Goal: Information Seeking & Learning: Compare options

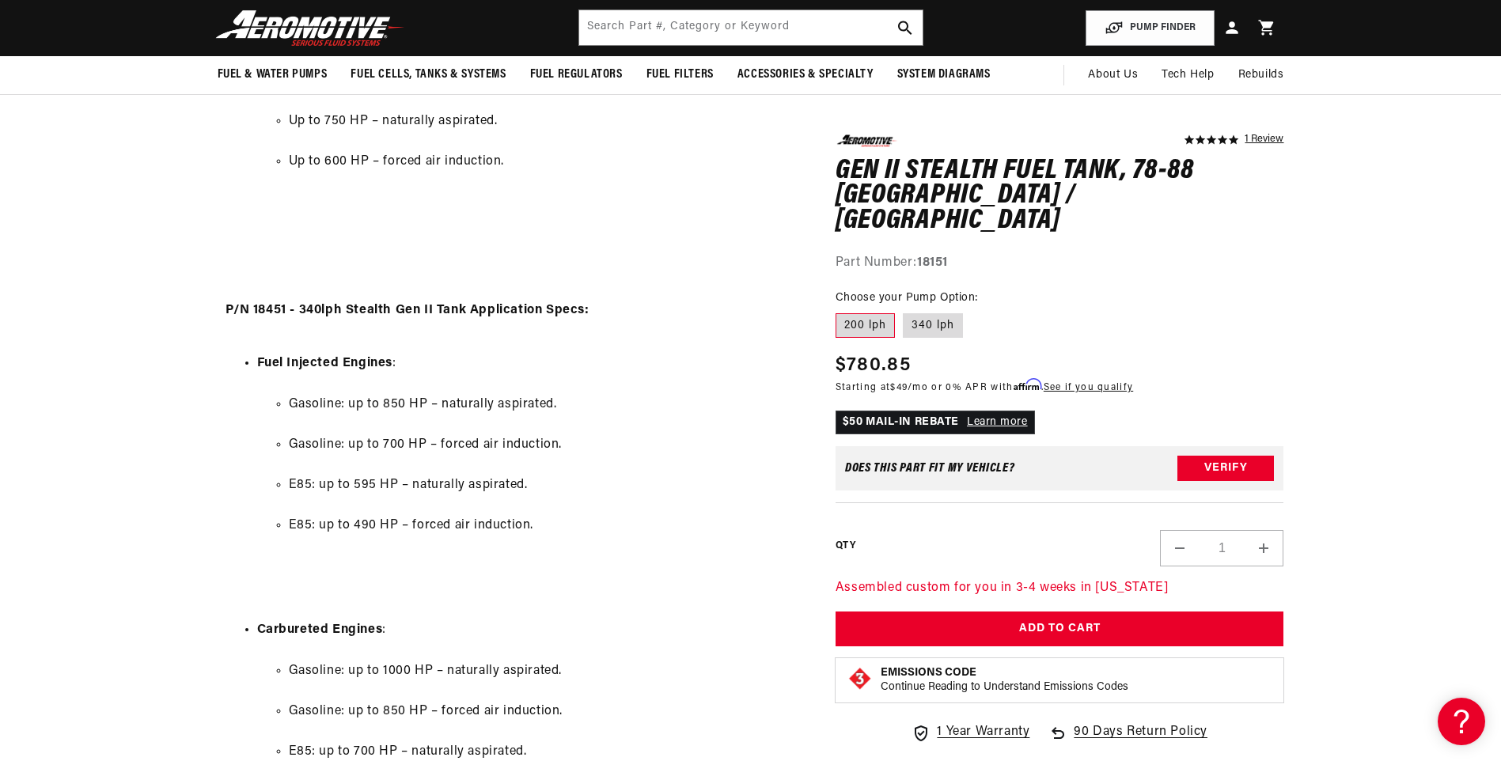
scroll to position [1424, 0]
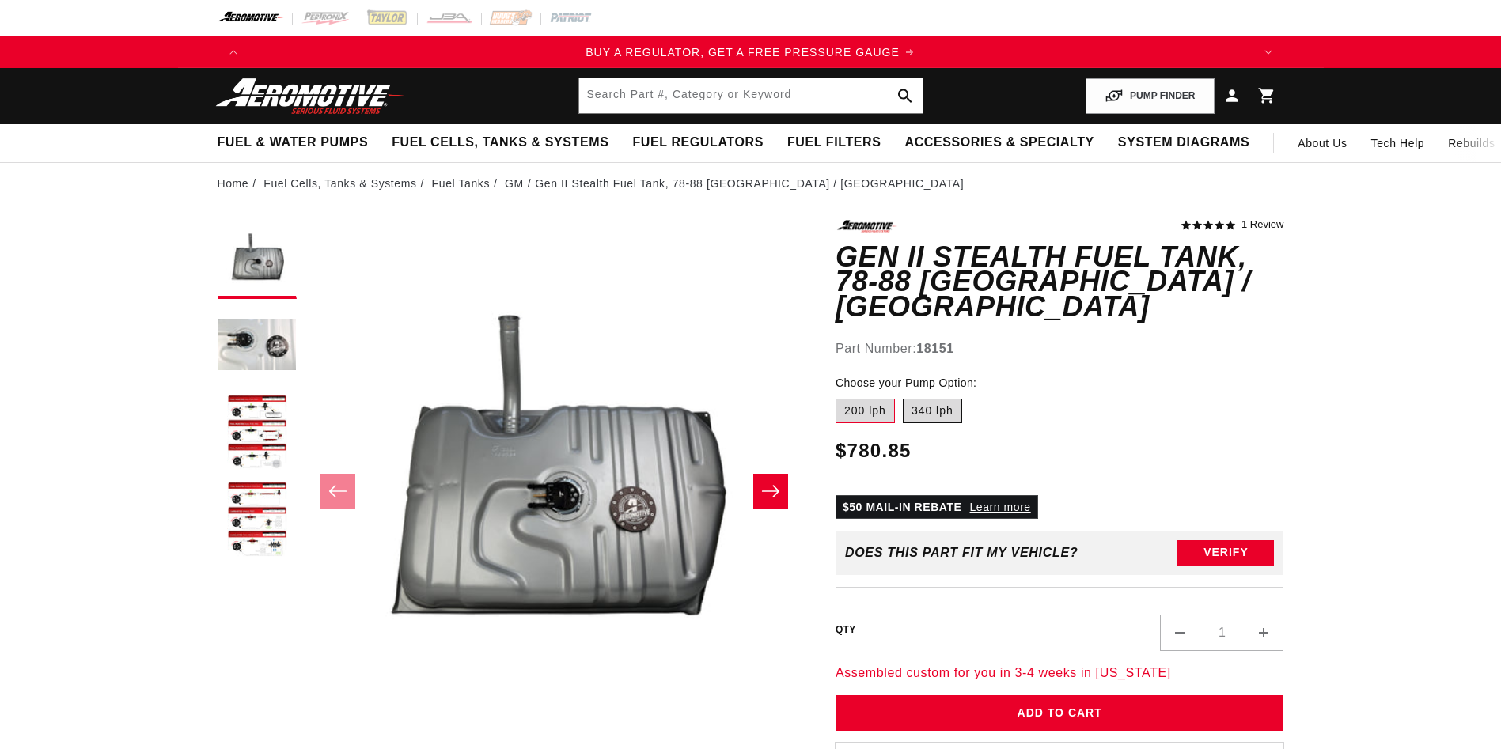
click at [927, 399] on label "340 lph" at bounding box center [932, 411] width 59 height 25
click at [904, 396] on input "340 lph" at bounding box center [903, 396] width 1 height 1
radio input "true"
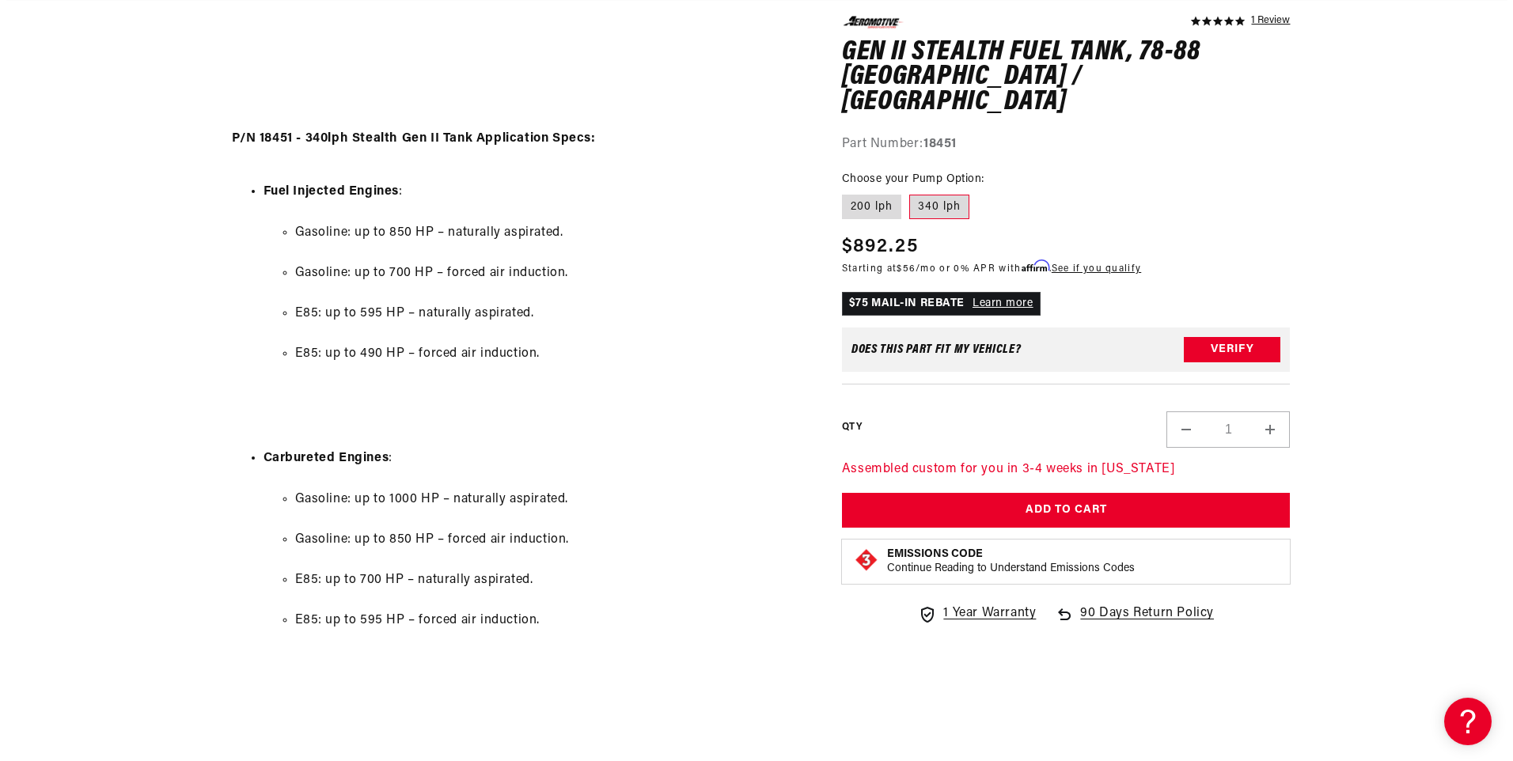
scroll to position [1820, 0]
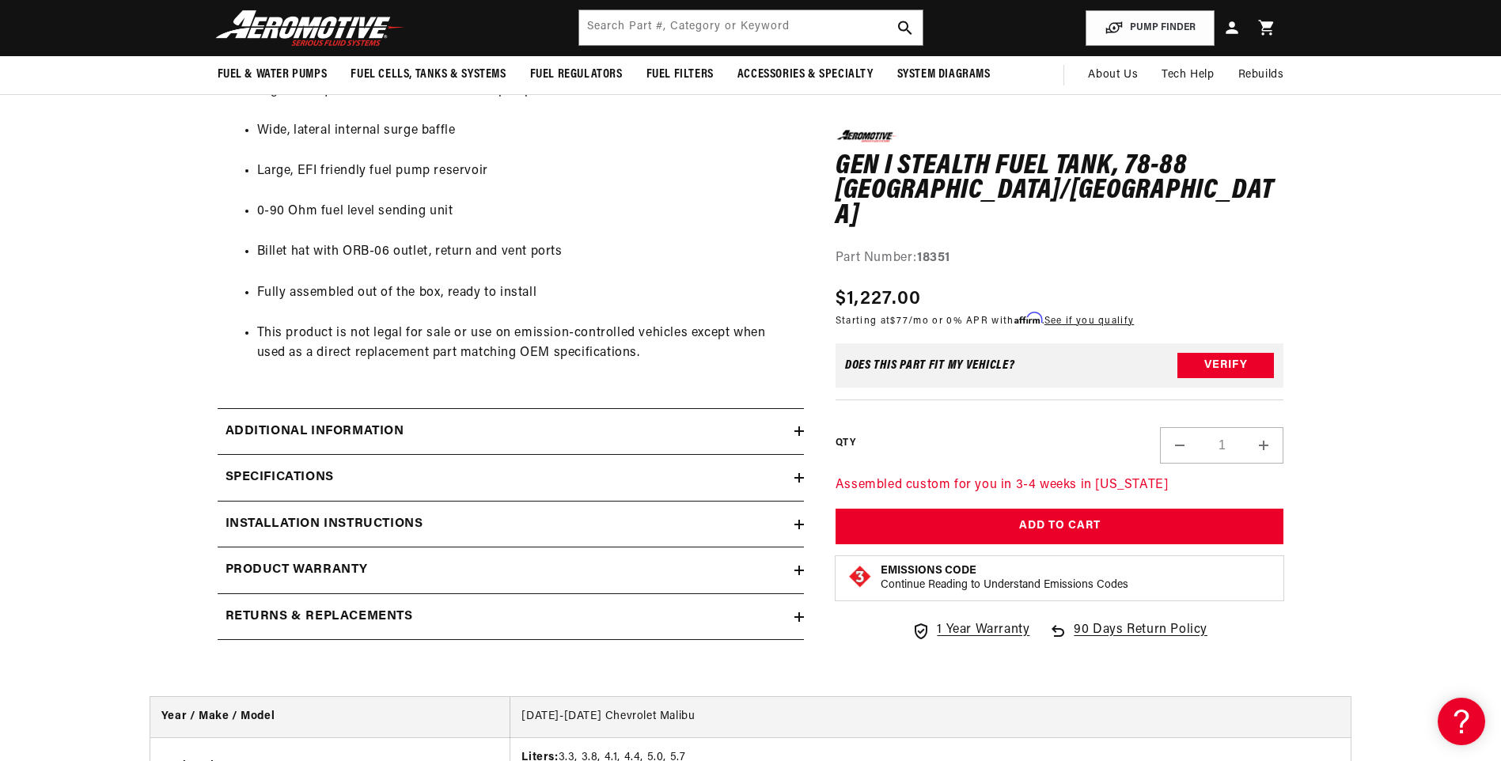
scroll to position [950, 0]
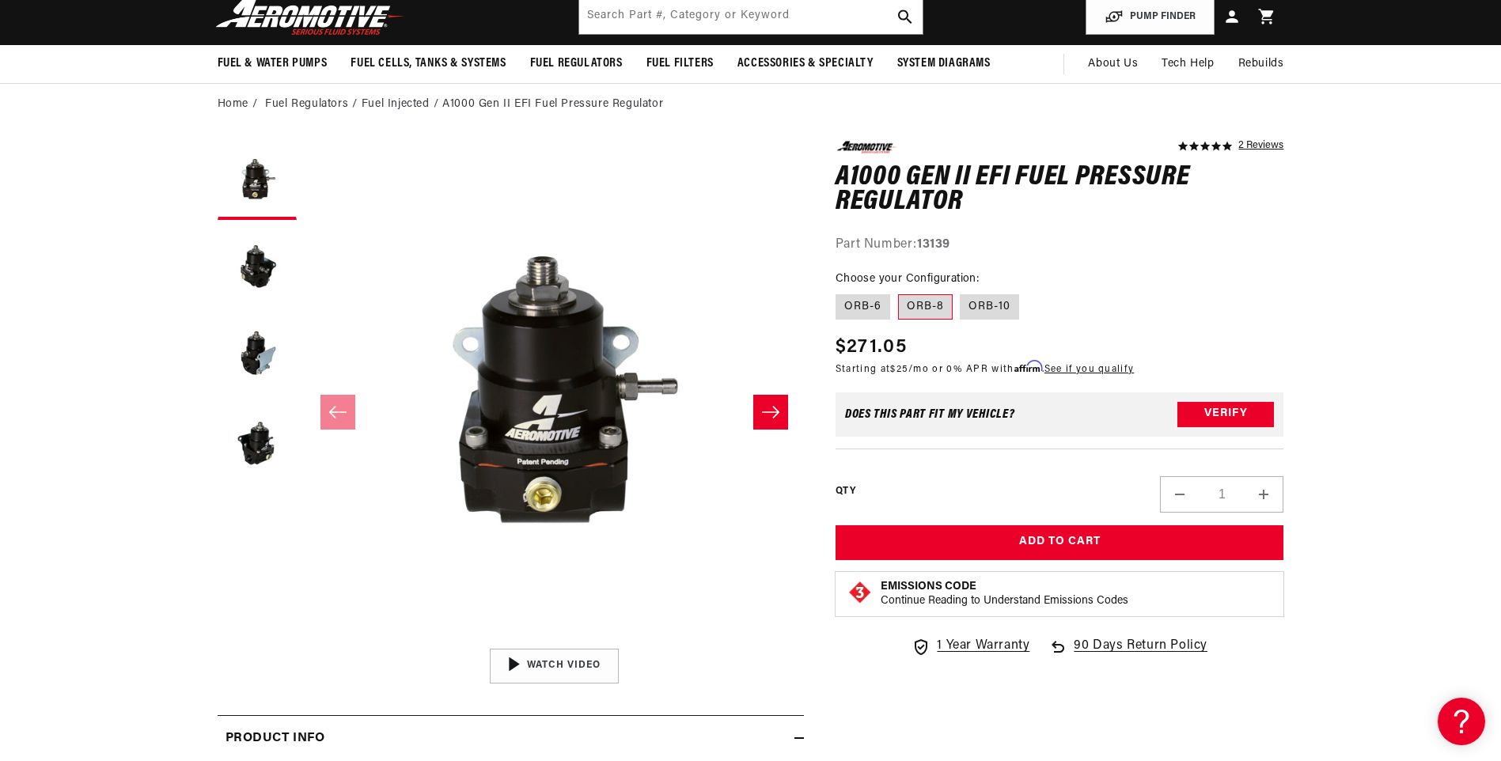
scroll to position [0, 1003]
click at [839, 247] on div "Part Number: 13139" at bounding box center [1060, 245] width 449 height 21
drag, startPoint x: 839, startPoint y: 247, endPoint x: 950, endPoint y: 241, distance: 110.9
click at [950, 241] on div "Part Number: 13139" at bounding box center [1060, 245] width 449 height 21
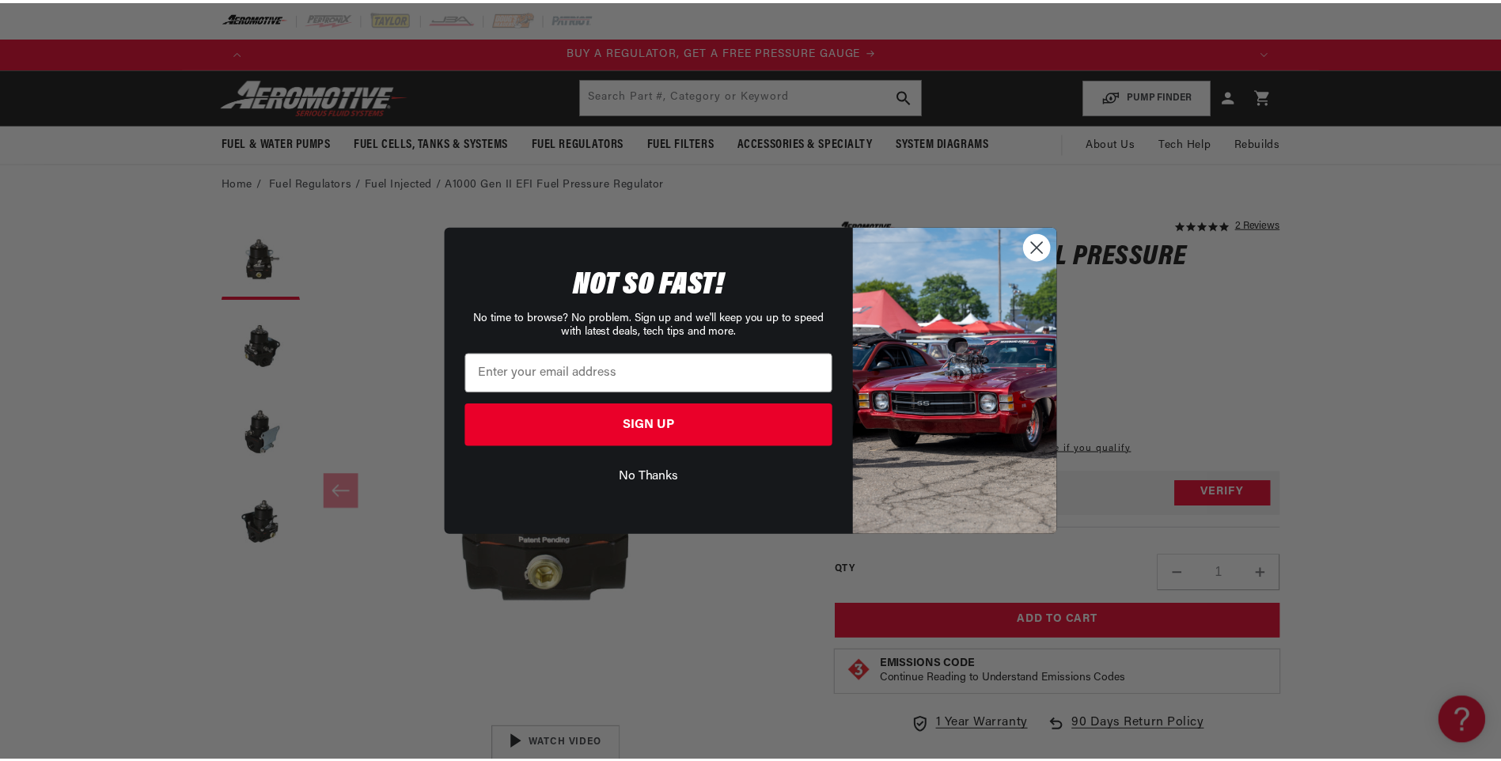
scroll to position [0, 0]
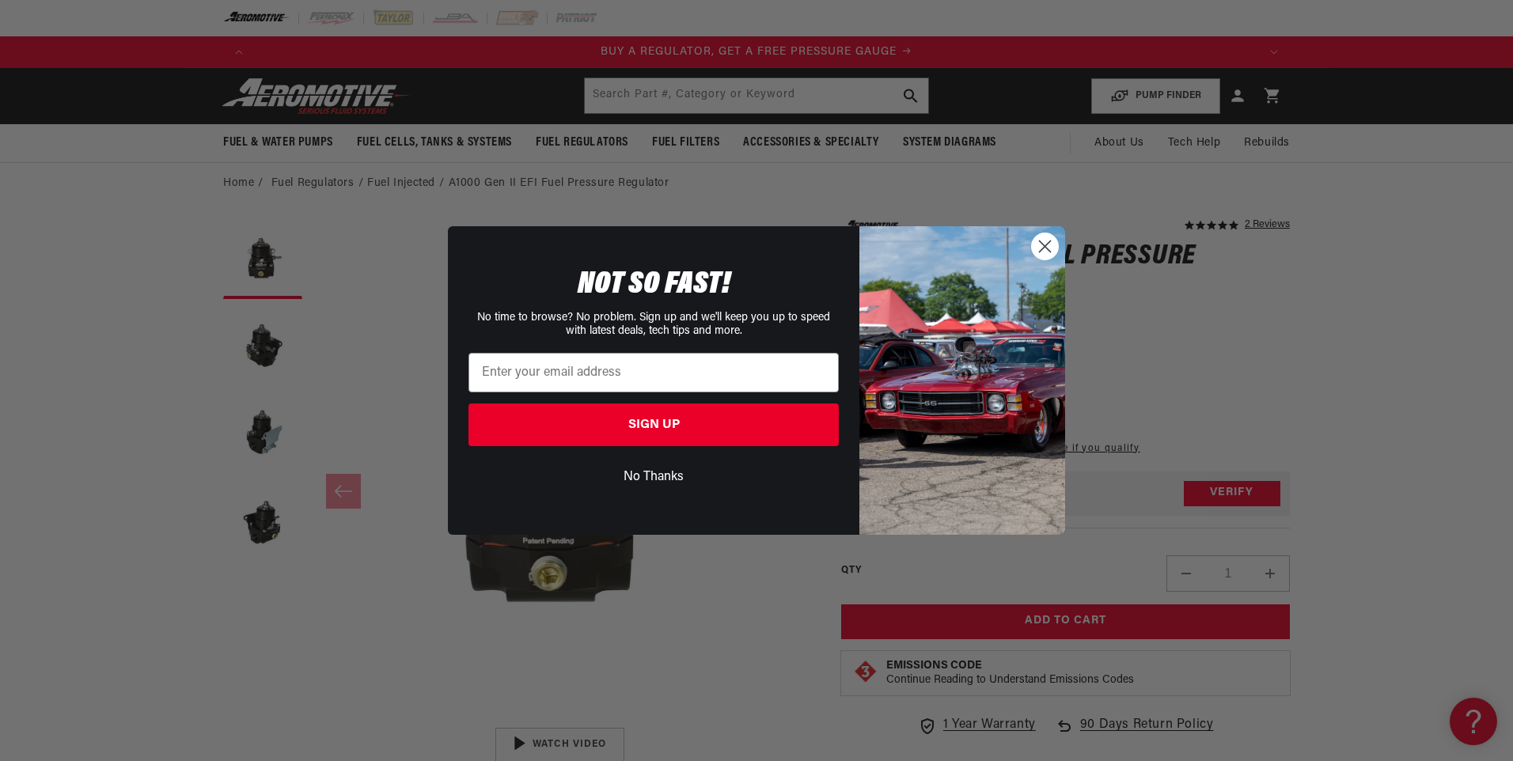
click at [1040, 237] on circle "Close dialog" at bounding box center [1045, 246] width 26 height 26
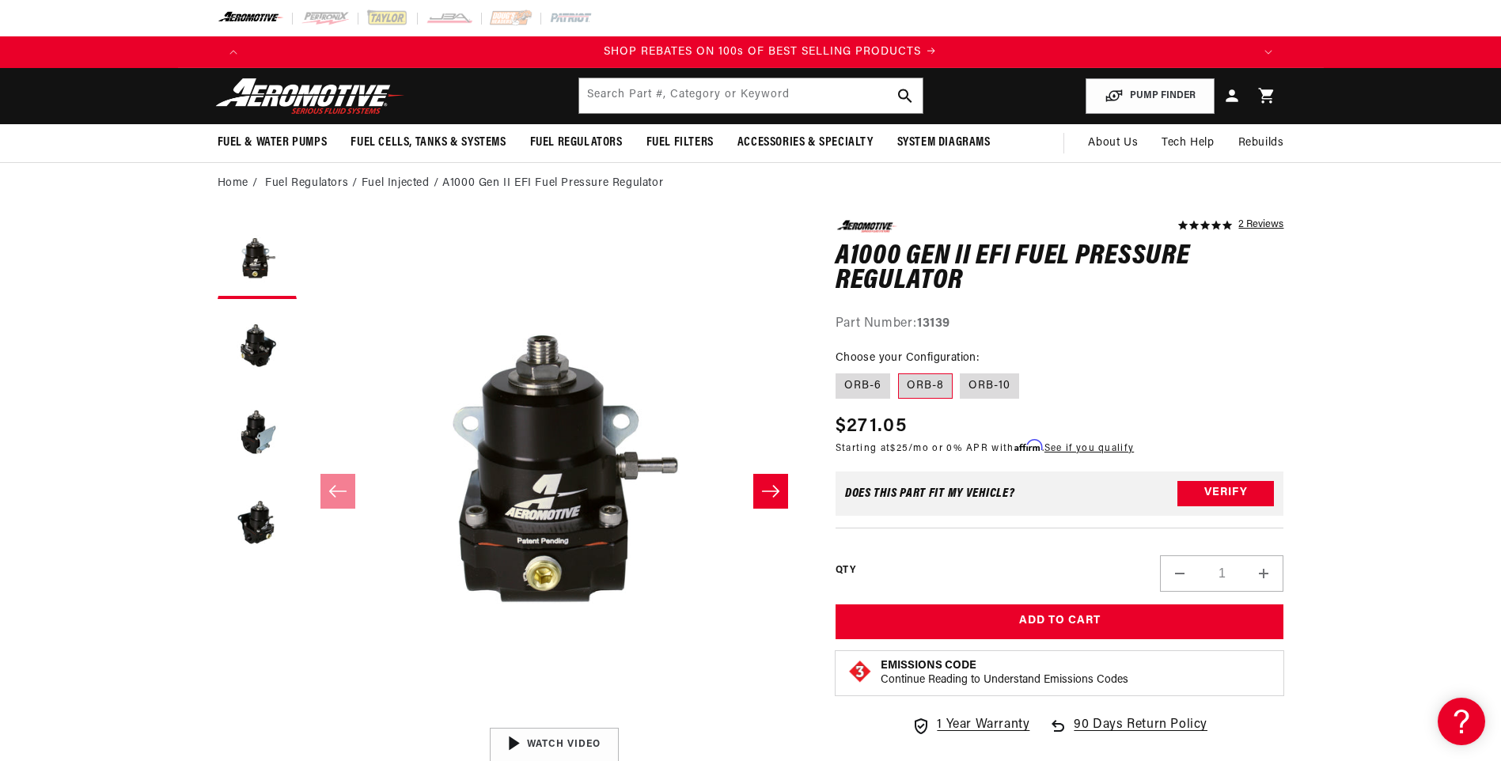
scroll to position [0, 2007]
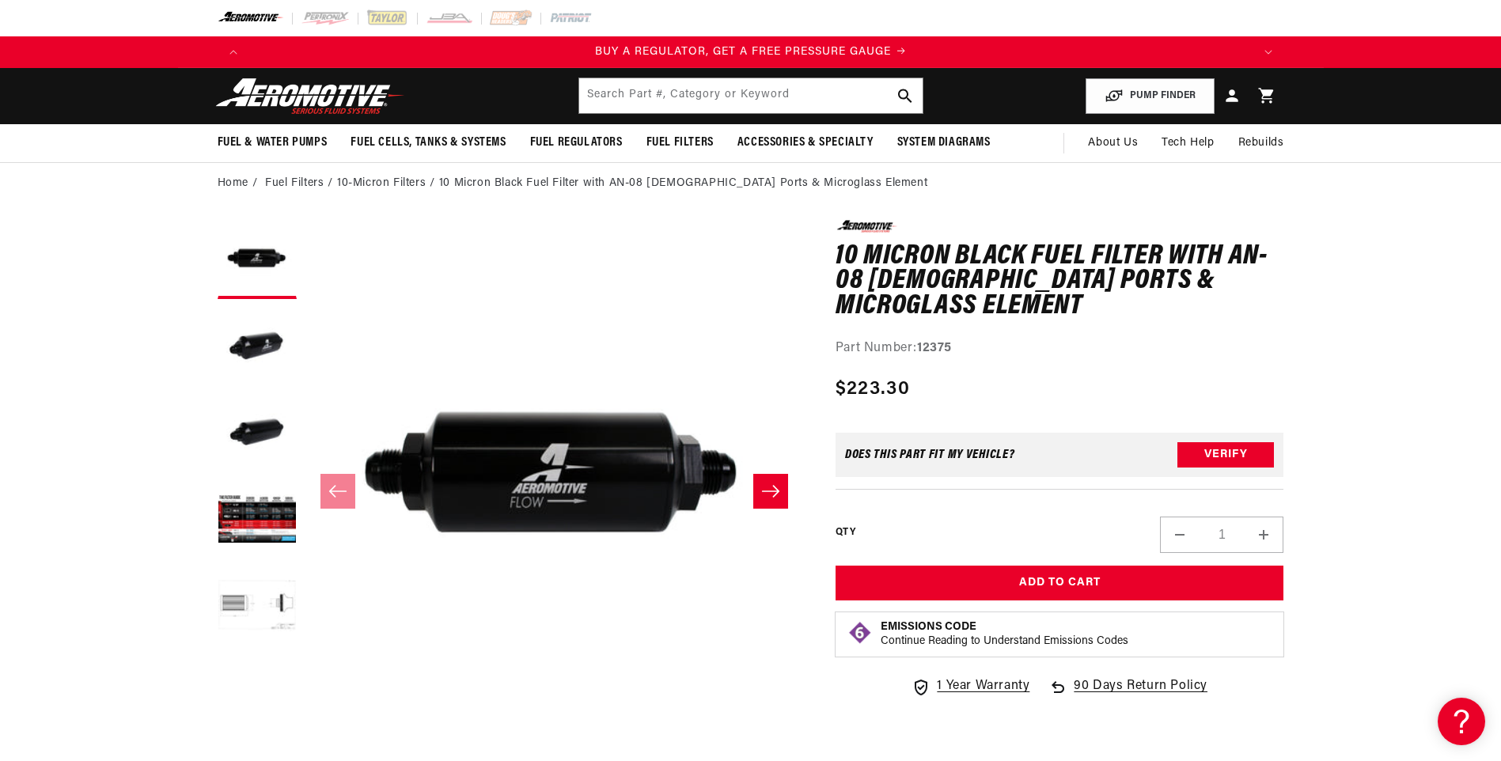
drag, startPoint x: 920, startPoint y: 343, endPoint x: 934, endPoint y: 343, distance: 14.2
click at [934, 343] on div "0.0 star rating Write a review 10 Micron Black Fuel Filter with AN-08 [DEMOGRAP…" at bounding box center [1060, 466] width 449 height 493
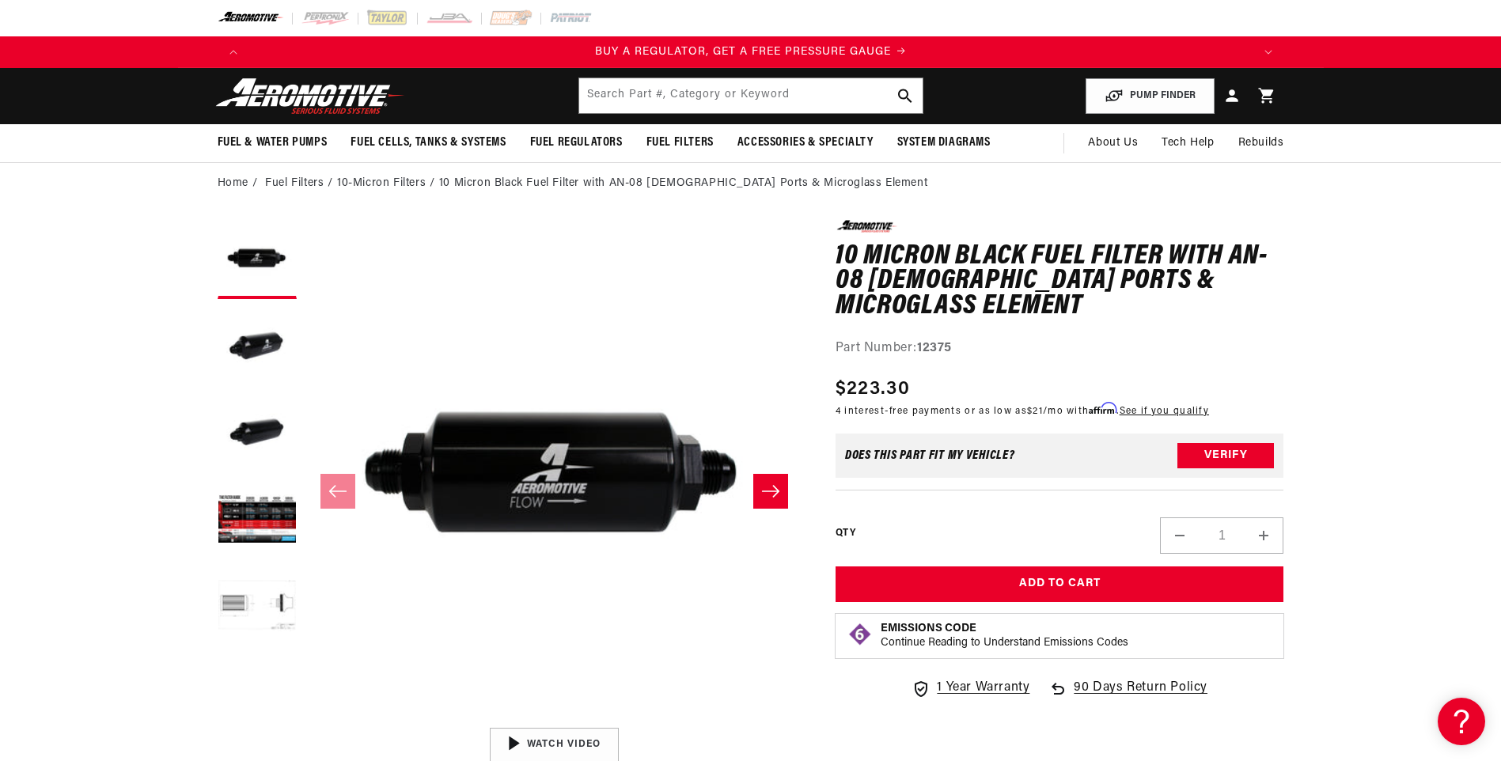
scroll to position [0, 323]
